Goal: Task Accomplishment & Management: Use online tool/utility

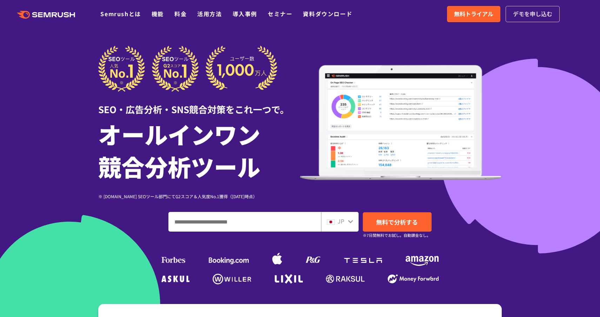
click at [539, 12] on span "デモを申し込む" at bounding box center [532, 13] width 39 height 9
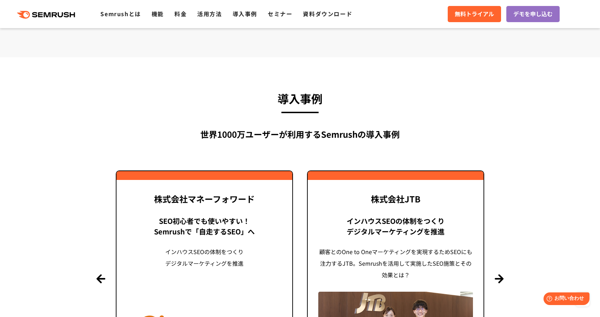
scroll to position [2460, 0]
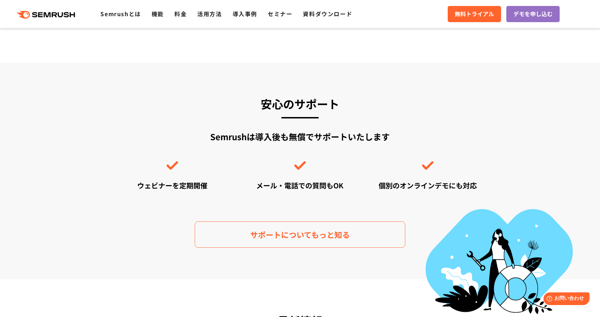
scroll to position [2460, 0]
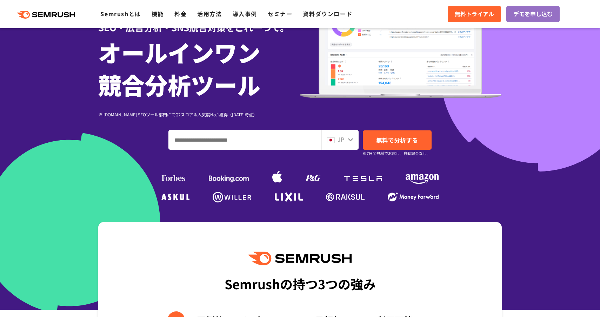
click at [270, 138] on input "ドメイン、キーワードまたはURLを入力してください" at bounding box center [245, 139] width 152 height 19
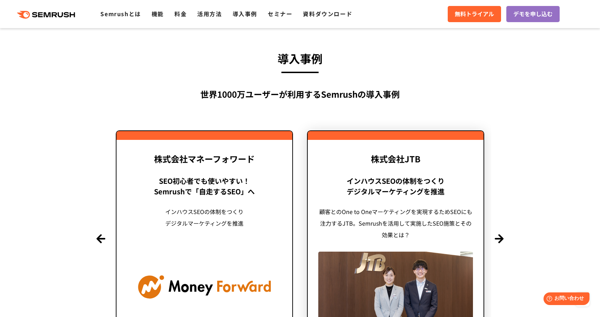
scroll to position [1646, 0]
